Goal: Information Seeking & Learning: Learn about a topic

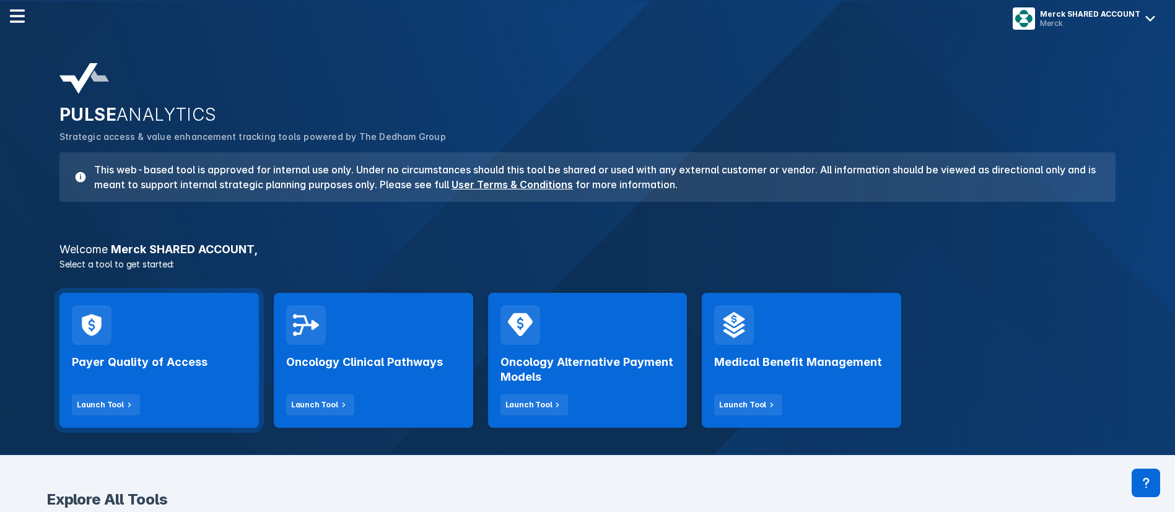
click at [164, 342] on div "Payer Quality of Access Launch Tool" at bounding box center [159, 360] width 200 height 135
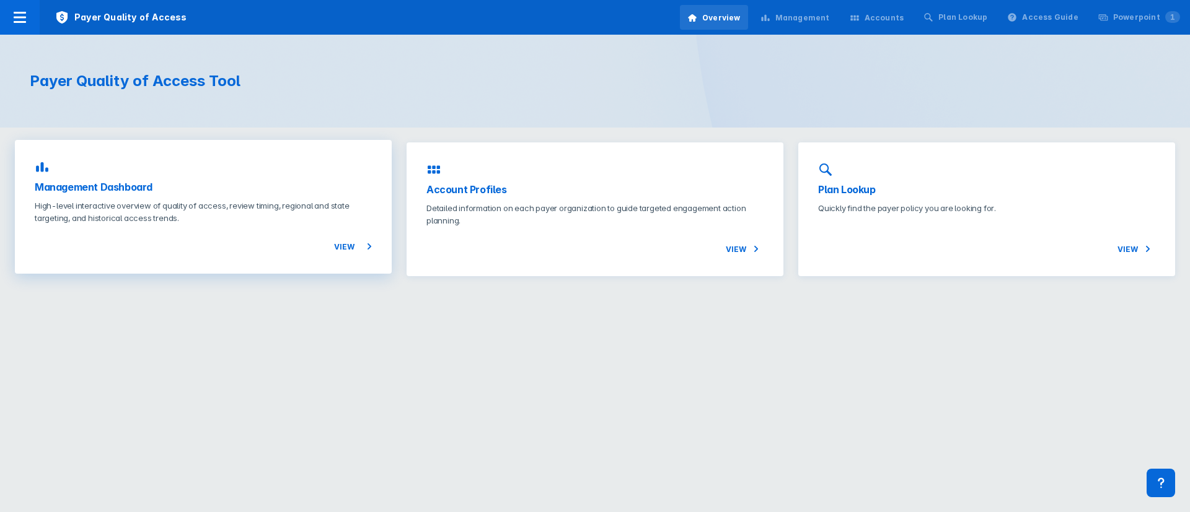
click at [112, 222] on p "High-level interactive overview of quality of access, review timing, regional a…" at bounding box center [203, 212] width 337 height 25
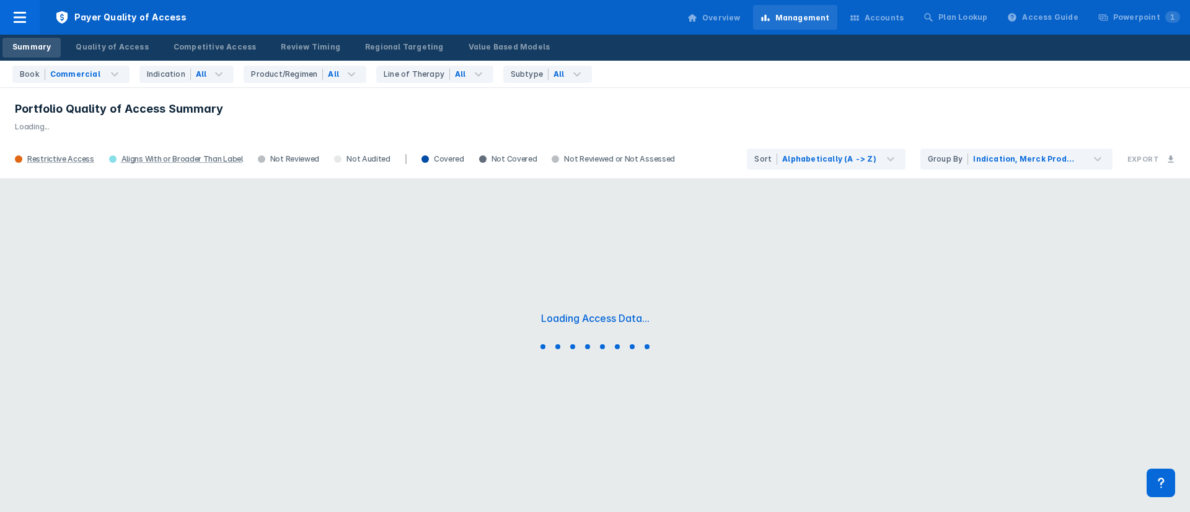
click at [897, 17] on div "Accounts" at bounding box center [884, 17] width 40 height 11
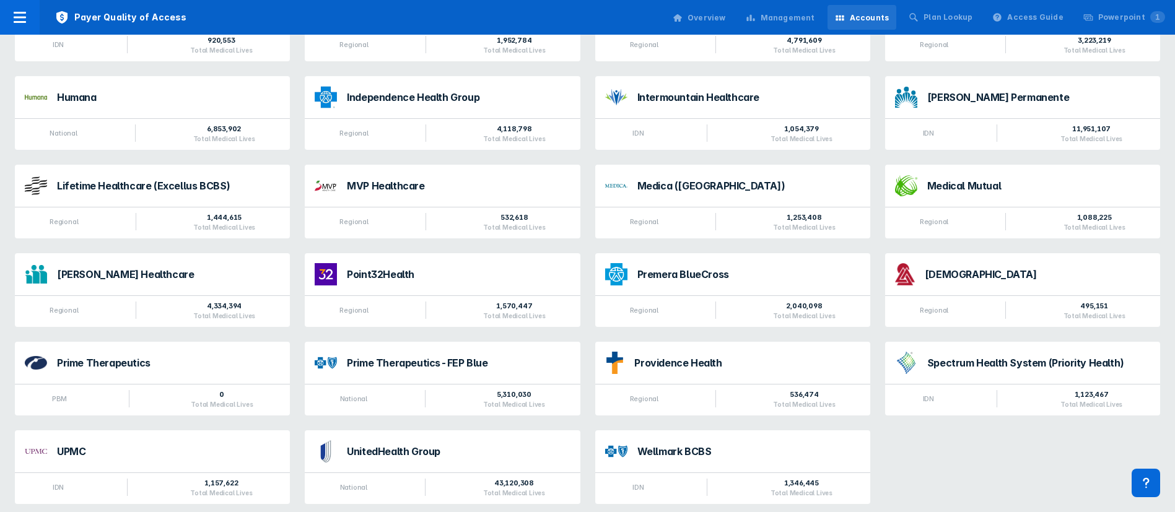
scroll to position [931, 0]
click at [563, 445] on div "UnitedHealth Group" at bounding box center [458, 450] width 223 height 10
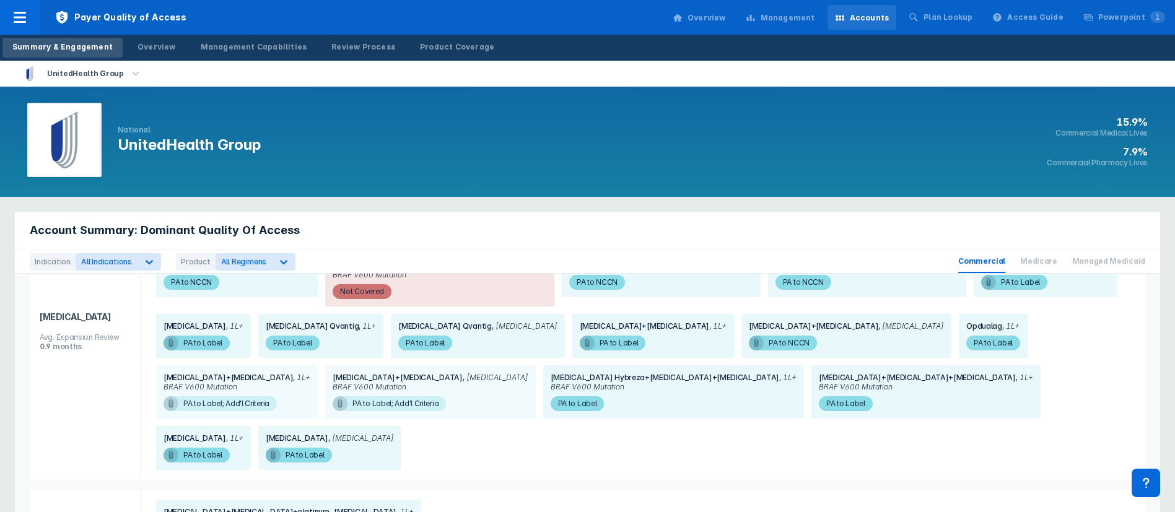
scroll to position [1580, 0]
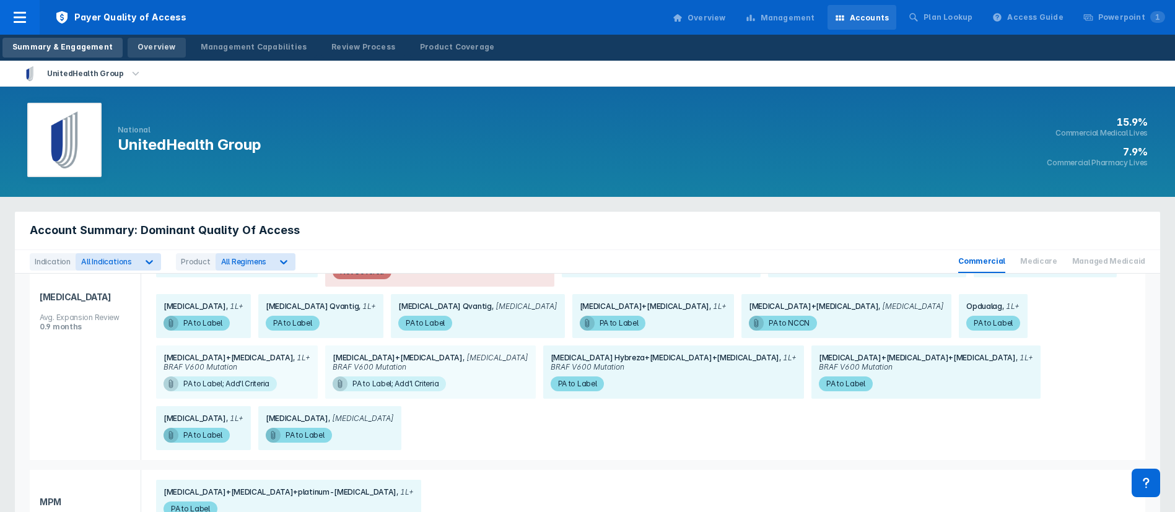
click at [154, 53] on link "Overview" at bounding box center [157, 48] width 58 height 20
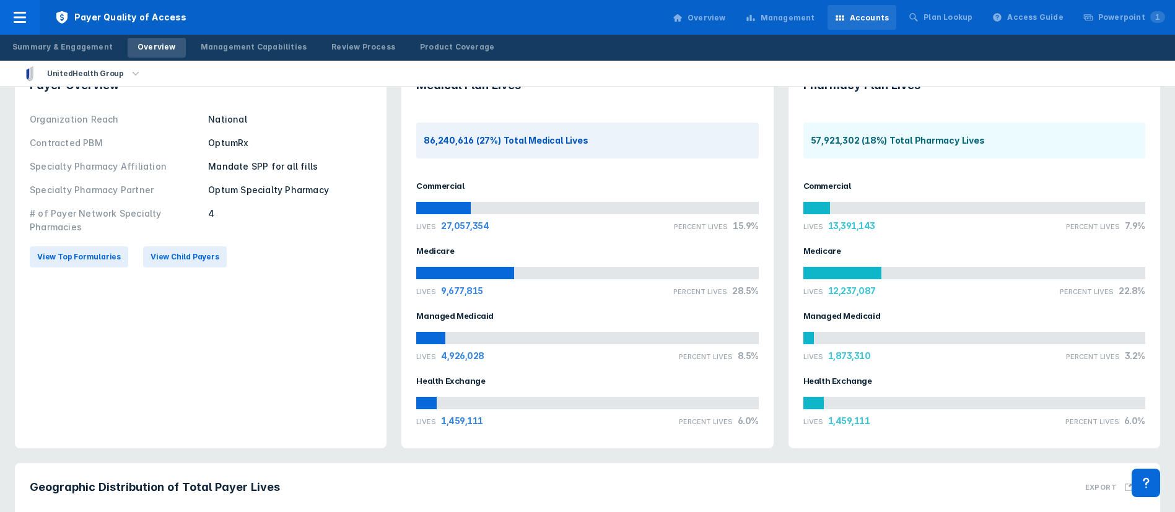
scroll to position [35, 0]
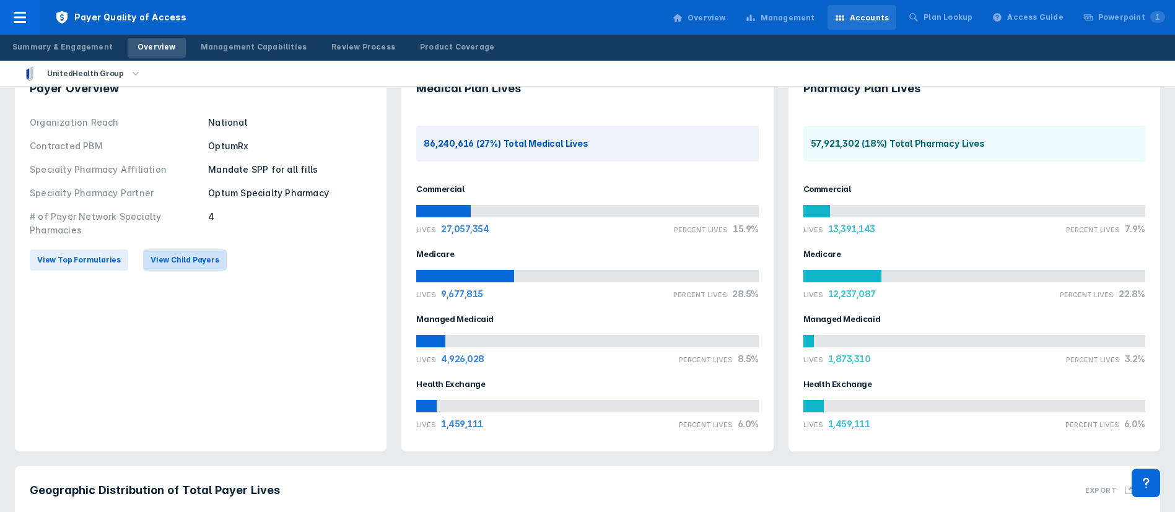
click at [194, 266] on button "View Child Payers" at bounding box center [185, 260] width 84 height 21
click at [890, 17] on div "Accounts" at bounding box center [870, 17] width 40 height 11
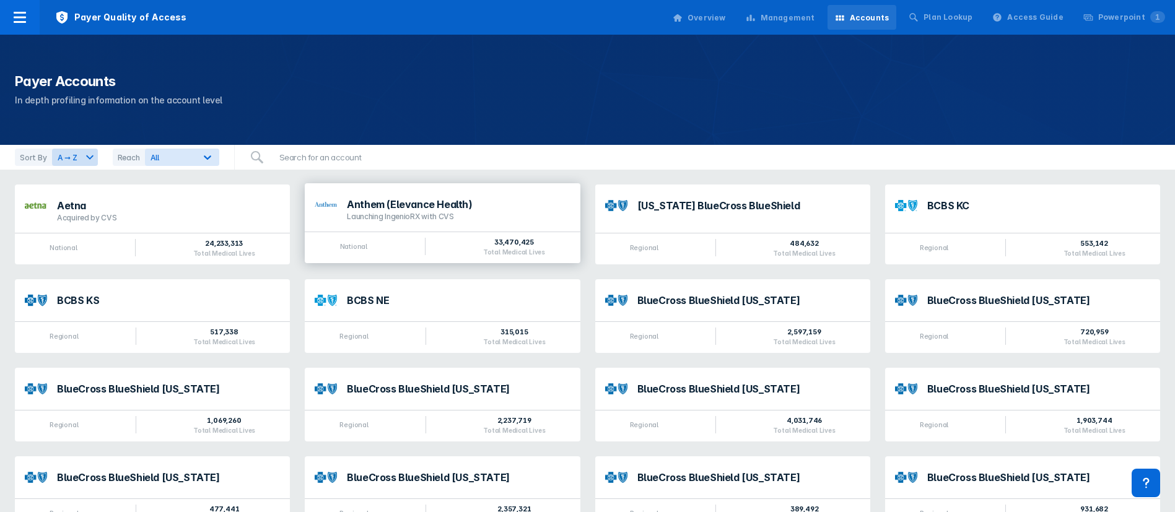
click at [455, 245] on div "National 33,470,425 Total Medical Lives" at bounding box center [442, 248] width 275 height 32
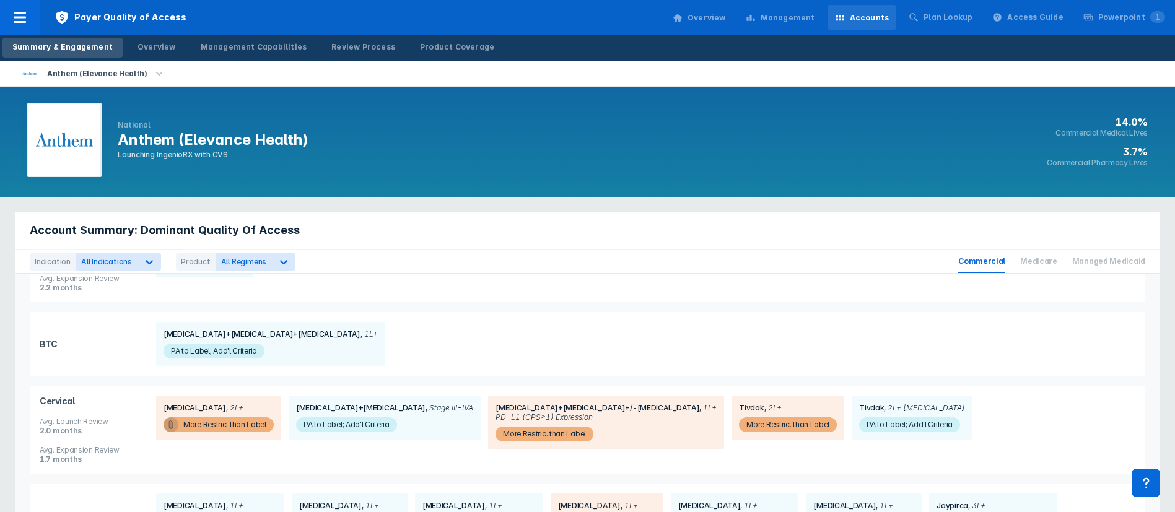
scroll to position [186, 0]
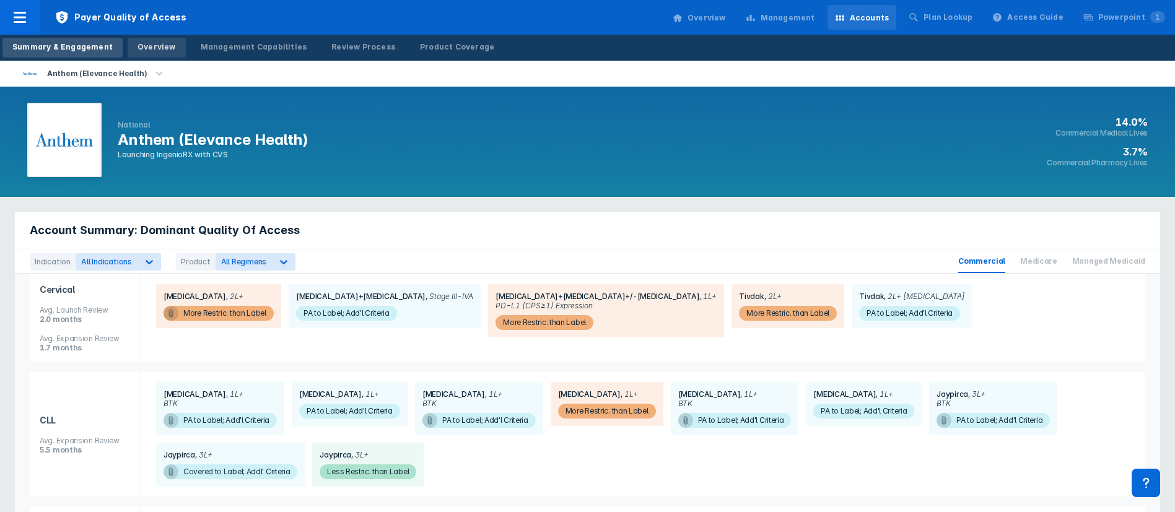
click at [138, 46] on div "Overview" at bounding box center [157, 47] width 38 height 11
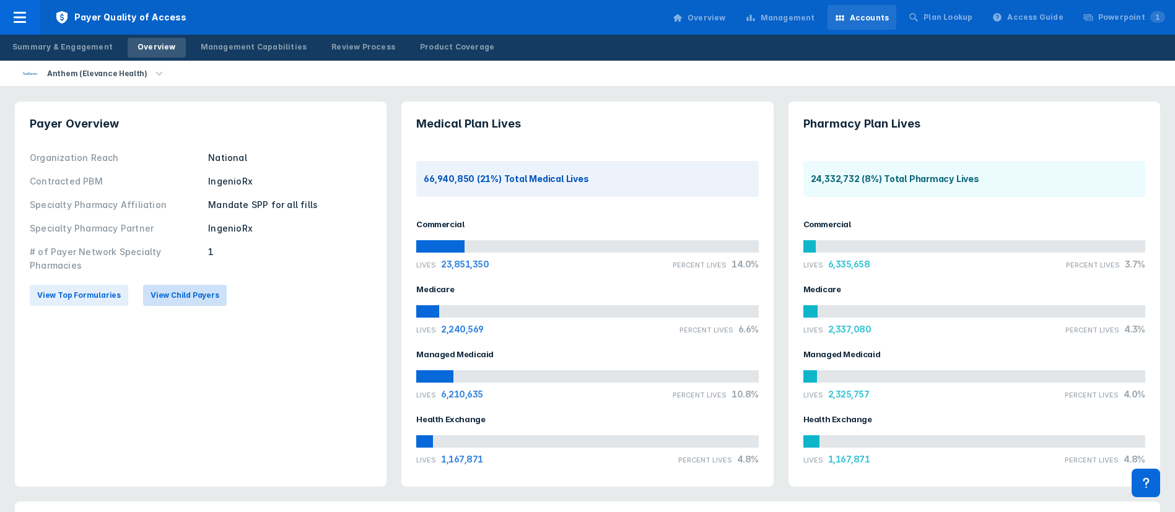
click at [143, 294] on button "View Child Payers" at bounding box center [185, 295] width 84 height 21
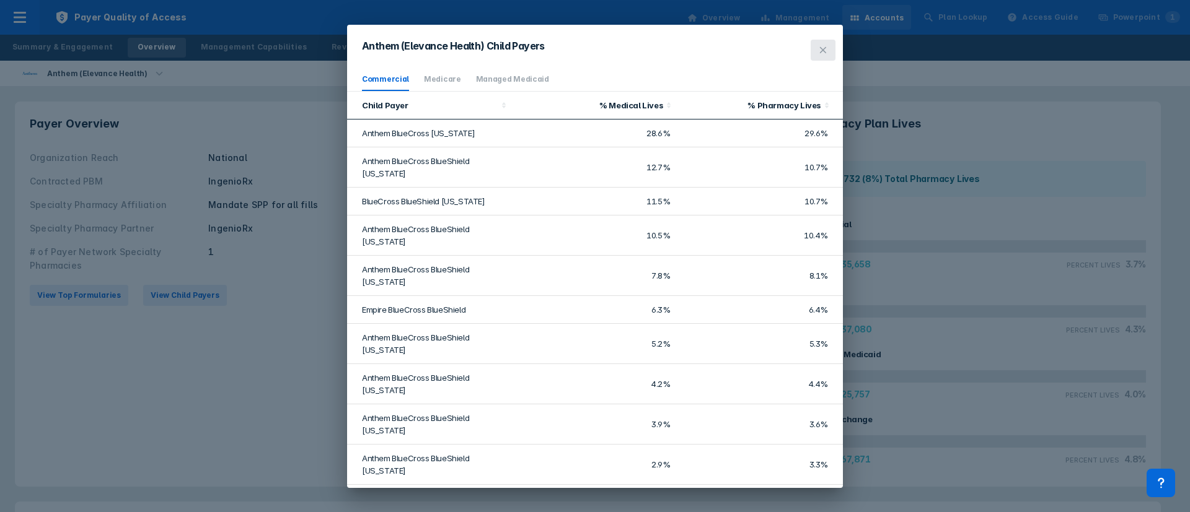
click at [818, 52] on icon at bounding box center [823, 50] width 10 height 10
